Goal: Task Accomplishment & Management: Use online tool/utility

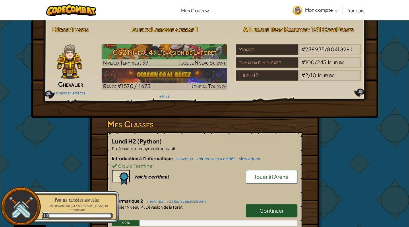
click at [263, 176] on span "Jouer à l'Arene" at bounding box center [271, 176] width 34 height 7
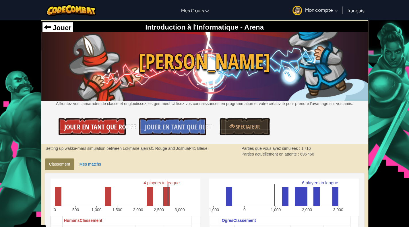
click at [82, 127] on span "Jouer en tant que Rouge" at bounding box center [100, 126] width 72 height 9
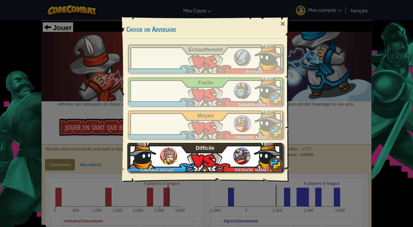
click at [231, 151] on div "Lokmane ajerraf1 [PERSON_NAME] 1 Difficile" at bounding box center [205, 157] width 156 height 29
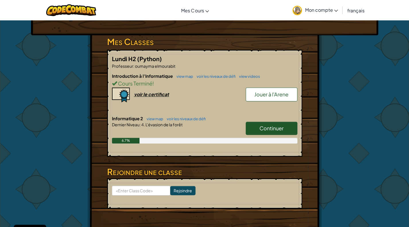
scroll to position [83, 0]
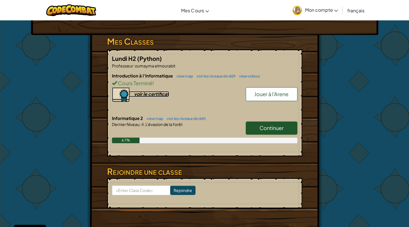
click at [139, 94] on div "voir le certificat" at bounding box center [151, 94] width 35 height 6
click at [279, 126] on span "Continuer" at bounding box center [272, 128] width 24 height 7
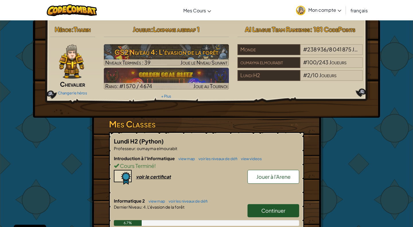
select select "fr"
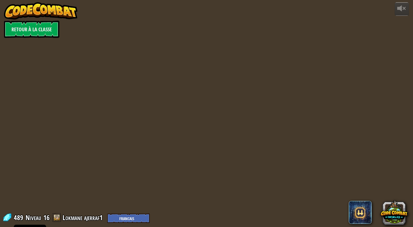
select select "fr"
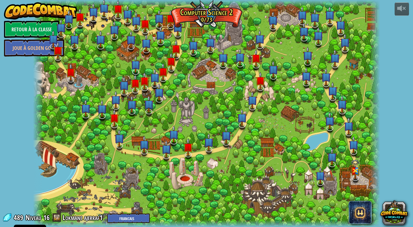
select select "fr"
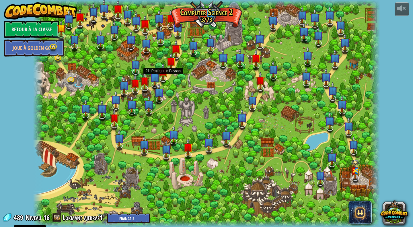
select select "fr"
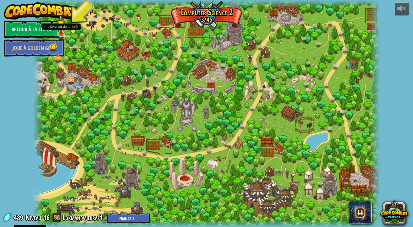
click at [60, 32] on img at bounding box center [61, 24] width 9 height 20
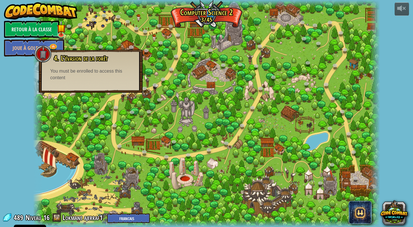
click at [80, 73] on div "You must be enrolled to access this content" at bounding box center [90, 74] width 81 height 13
click at [65, 128] on div at bounding box center [206, 113] width 347 height 227
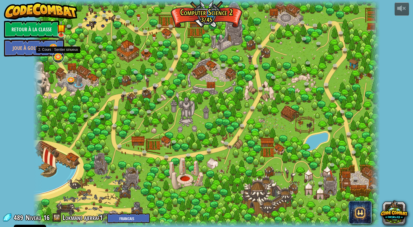
click at [58, 58] on link at bounding box center [58, 56] width 11 height 11
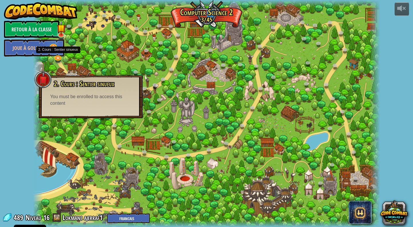
click at [103, 114] on div "2. Cours : Sentier sinueux Reste en vie et navigue à travers la forêt ! You mus…" at bounding box center [91, 96] width 104 height 43
click at [64, 139] on div at bounding box center [206, 113] width 347 height 227
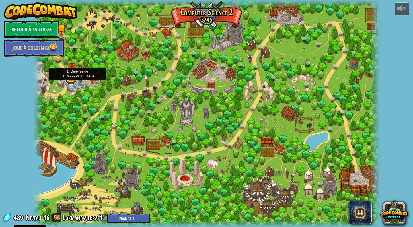
click at [72, 78] on link at bounding box center [70, 78] width 11 height 11
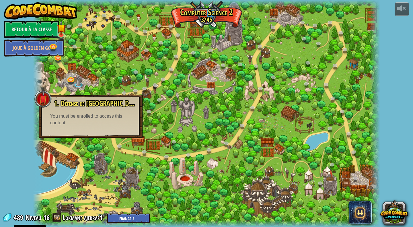
click at [98, 123] on div "You must be enrolled to access this content" at bounding box center [90, 119] width 81 height 13
click at [132, 155] on div at bounding box center [206, 113] width 347 height 227
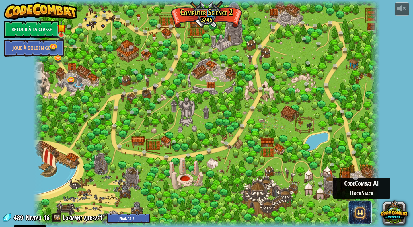
click at [364, 221] on span at bounding box center [360, 212] width 23 height 23
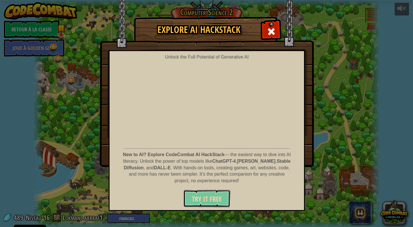
click at [201, 200] on span "Try It Free" at bounding box center [207, 198] width 30 height 9
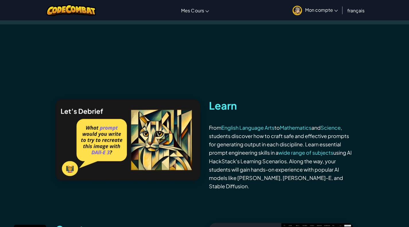
scroll to position [460, 0]
